Goal: Transaction & Acquisition: Purchase product/service

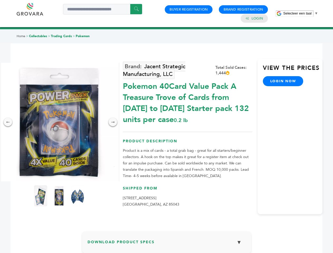
click at [300, 13] on span "Selecteer een taal" at bounding box center [297, 13] width 28 height 4
click at [59, 122] on img at bounding box center [59, 122] width 119 height 119
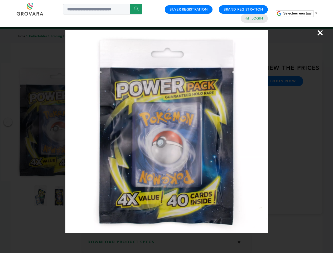
click at [8, 122] on div "×" at bounding box center [166, 126] width 333 height 253
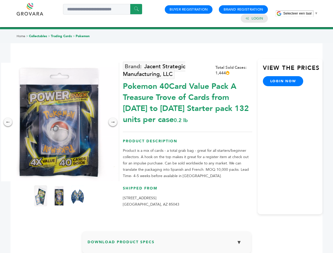
click at [113, 122] on div "→" at bounding box center [112, 122] width 8 height 8
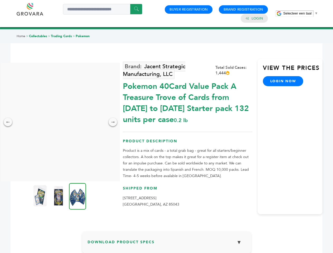
click at [41, 196] on img at bounding box center [39, 195] width 13 height 21
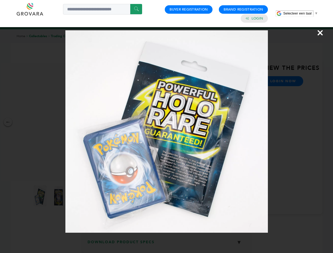
click at [59, 196] on div "×" at bounding box center [166, 126] width 333 height 253
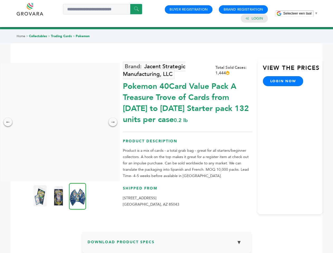
click at [77, 196] on img at bounding box center [77, 196] width 17 height 27
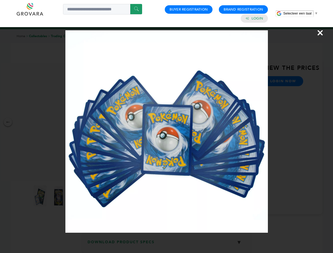
click at [166, 244] on div "×" at bounding box center [166, 126] width 333 height 253
